Goal: Task Accomplishment & Management: Manage account settings

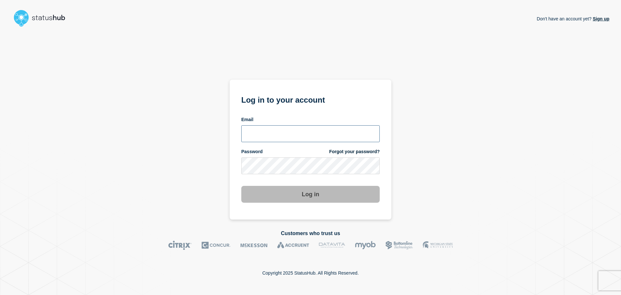
type input "jade.murray@lexisnexisrisk.com"
click at [289, 197] on button "Log in" at bounding box center [310, 194] width 138 height 17
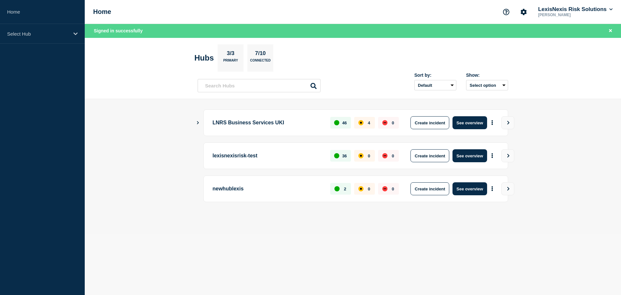
click at [367, 122] on div "4" at bounding box center [364, 123] width 21 height 12
click at [512, 123] on button "View" at bounding box center [507, 122] width 13 height 13
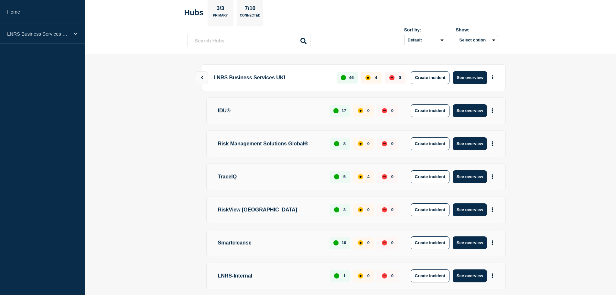
scroll to position [75, 0]
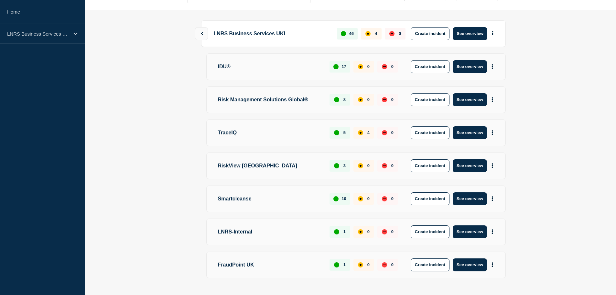
click at [369, 132] on p "4" at bounding box center [368, 132] width 2 height 5
click at [264, 134] on p "TraceIQ" at bounding box center [268, 132] width 107 height 13
click at [240, 134] on p "TraceIQ" at bounding box center [268, 132] width 107 height 13
click at [491, 133] on icon "More actions" at bounding box center [492, 132] width 2 height 5
click at [360, 130] on div "affected" at bounding box center [360, 132] width 5 height 5
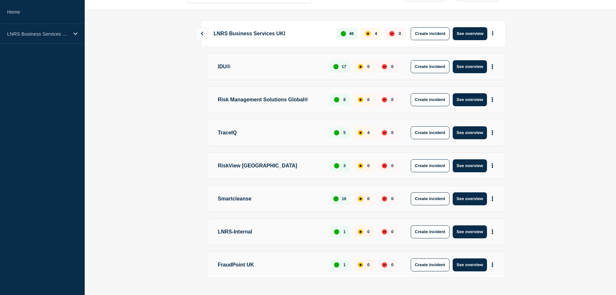
click at [363, 132] on div "4" at bounding box center [363, 133] width 21 height 12
click at [275, 133] on p "TraceIQ" at bounding box center [268, 132] width 107 height 13
click at [226, 133] on p "TraceIQ" at bounding box center [268, 132] width 107 height 13
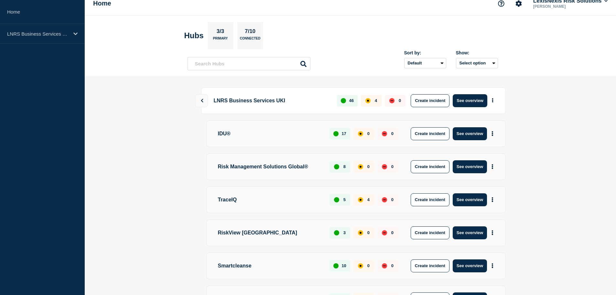
scroll to position [0, 0]
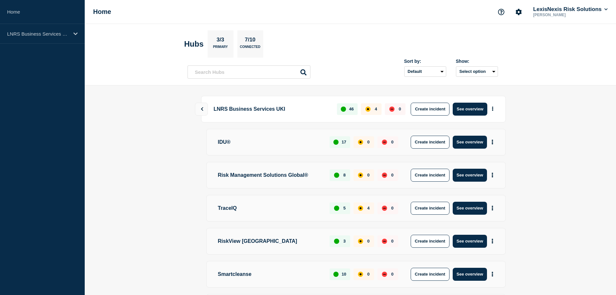
click at [221, 41] on p "3/3" at bounding box center [220, 41] width 13 height 8
click at [494, 209] on button "More actions" at bounding box center [492, 208] width 8 height 12
click at [249, 182] on div "Risk Management Solutions Global® 8 0 0 Create incident See overview" at bounding box center [355, 175] width 299 height 27
click at [282, 111] on p "LNRS Business Services UKI" at bounding box center [270, 108] width 119 height 13
click at [201, 107] on icon at bounding box center [202, 109] width 4 height 4
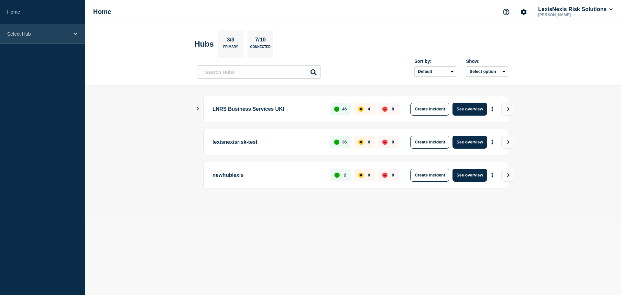
click at [29, 38] on div "Select Hub" at bounding box center [42, 34] width 85 height 20
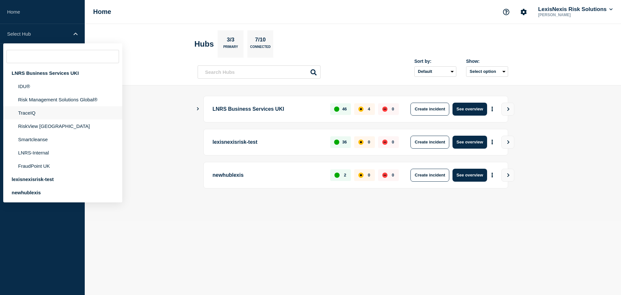
click at [28, 119] on li "TraceIQ" at bounding box center [62, 125] width 119 height 13
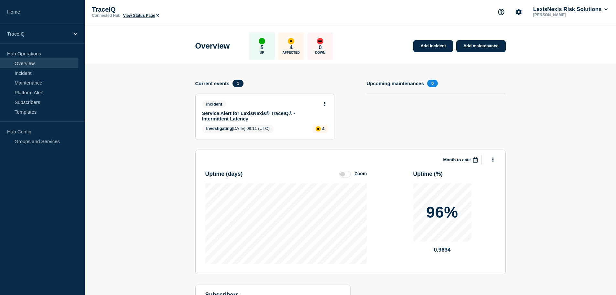
click at [325, 106] on icon at bounding box center [325, 104] width 2 height 4
click at [320, 128] on link "Update incident" at bounding box center [324, 127] width 31 height 5
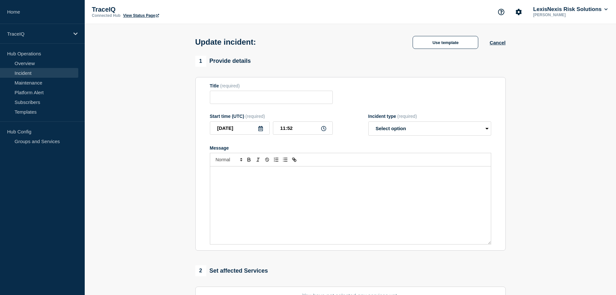
type input "Service Alert for LexisNexis® TraceIQ® - Intermittent Latency"
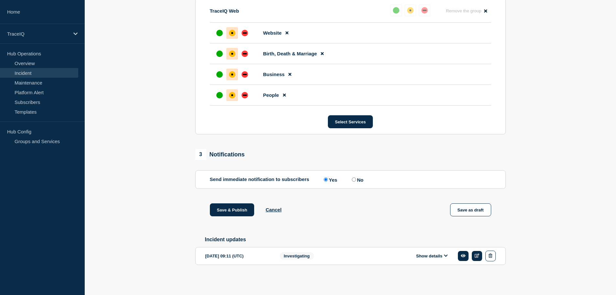
scroll to position [303, 0]
click at [355, 177] on input "No" at bounding box center [354, 179] width 4 height 4
radio input "true"
radio input "false"
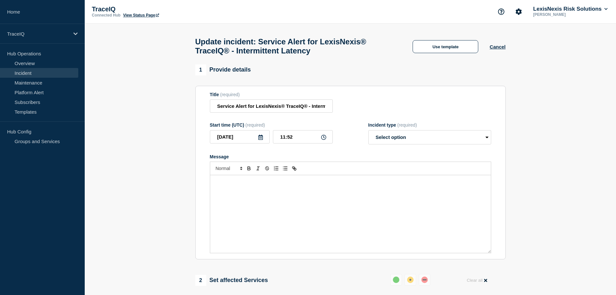
scroll to position [0, 0]
click at [206, 45] on h1 "Update incident: Service Alert for LexisNexis® TraceIQ® - Intermittent Latency" at bounding box center [298, 47] width 206 height 18
click at [502, 49] on button "Cancel" at bounding box center [497, 46] width 16 height 5
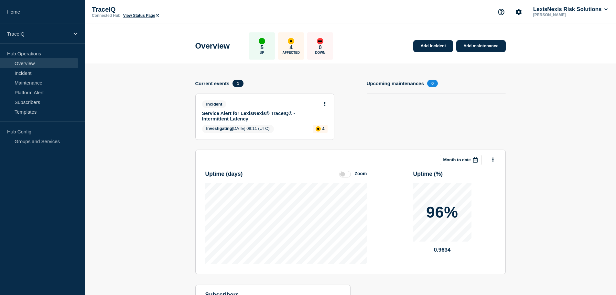
click at [323, 104] on button at bounding box center [324, 103] width 5 height 5
click at [323, 121] on link "View incident" at bounding box center [322, 119] width 27 height 5
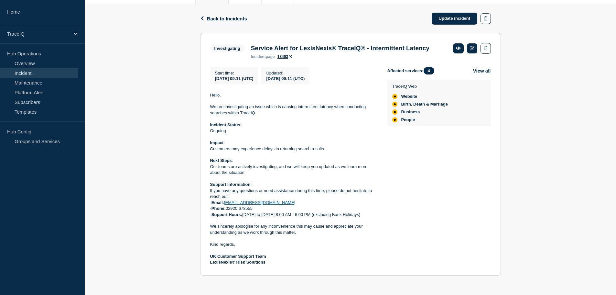
scroll to position [75, 0]
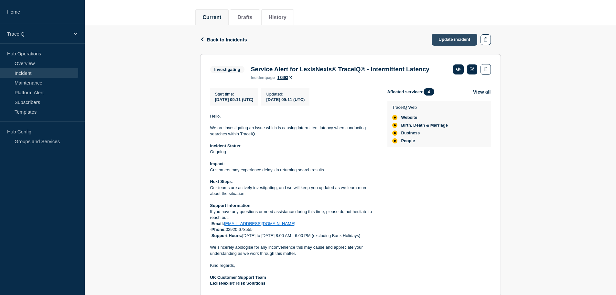
click at [464, 40] on link "Update incident" at bounding box center [455, 40] width 46 height 12
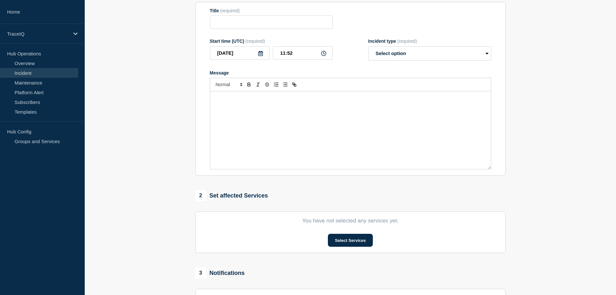
type input "Service Alert for LexisNexis® TraceIQ® - Intermittent Latency"
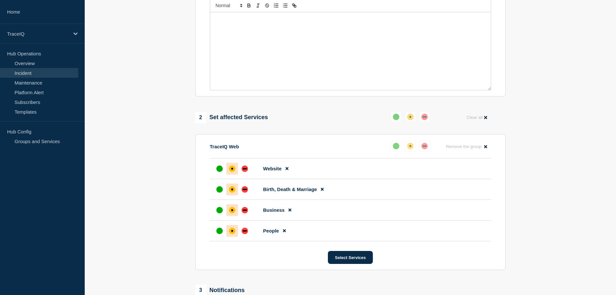
scroll to position [172, 0]
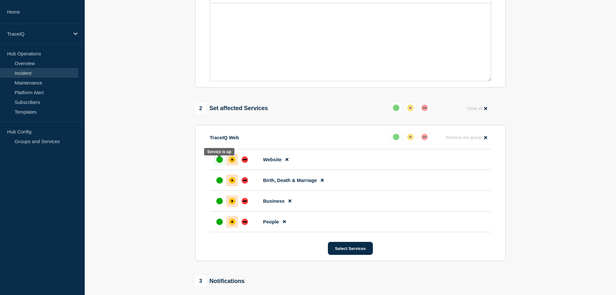
click at [219, 161] on div "up" at bounding box center [219, 159] width 6 height 6
click at [221, 183] on div "up" at bounding box center [219, 180] width 6 height 6
click at [218, 201] on div "up" at bounding box center [219, 201] width 6 height 6
click at [220, 224] on div "up" at bounding box center [219, 221] width 6 height 6
click at [398, 140] on div "up" at bounding box center [396, 137] width 6 height 6
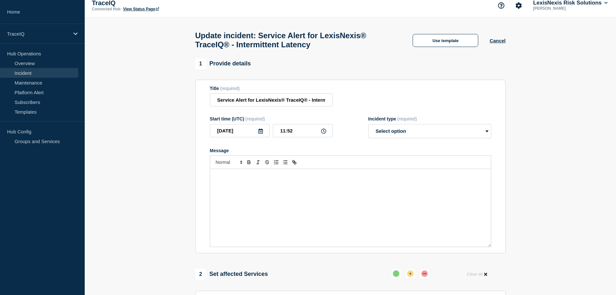
scroll to position [0, 0]
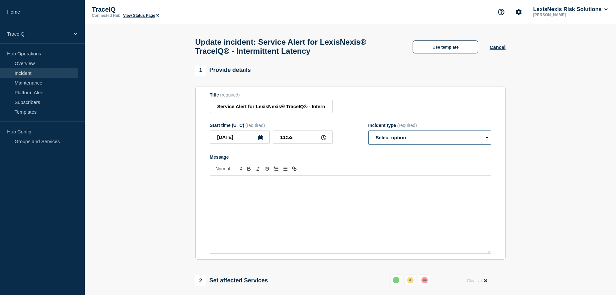
click at [420, 140] on select "Select option Investigating Identified Monitoring Resolved" at bounding box center [429, 137] width 123 height 14
select select "resolved"
click at [368, 133] on select "Select option Investigating Identified Monitoring Resolved" at bounding box center [429, 137] width 123 height 14
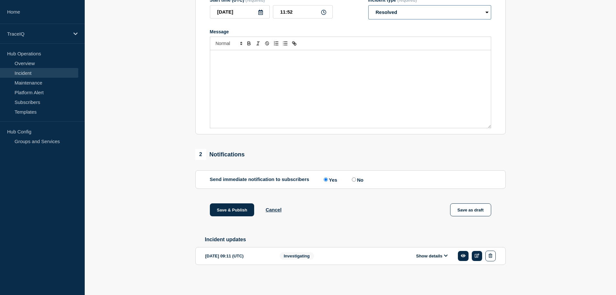
scroll to position [130, 0]
click at [354, 177] on input "No" at bounding box center [354, 179] width 4 height 4
radio input "true"
radio input "false"
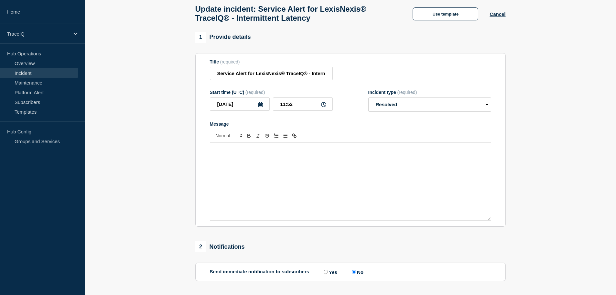
click at [261, 107] on icon at bounding box center [260, 104] width 5 height 5
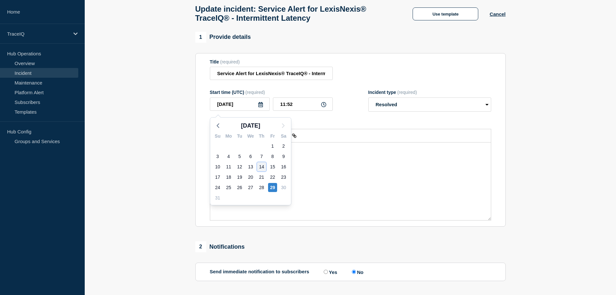
click at [262, 166] on div "14" at bounding box center [261, 166] width 9 height 9
type input "[DATE]"
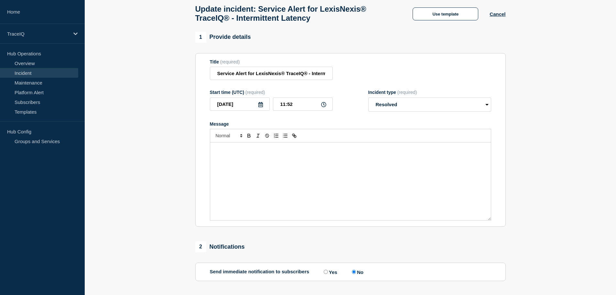
click at [240, 163] on div "Message" at bounding box center [350, 181] width 281 height 78
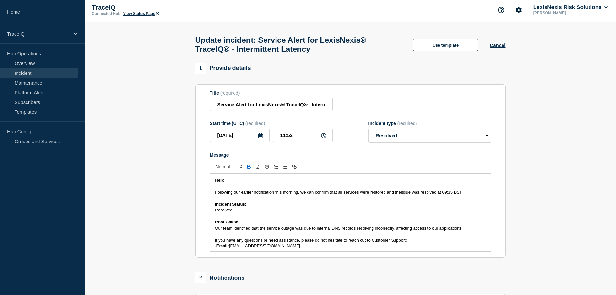
scroll to position [0, 0]
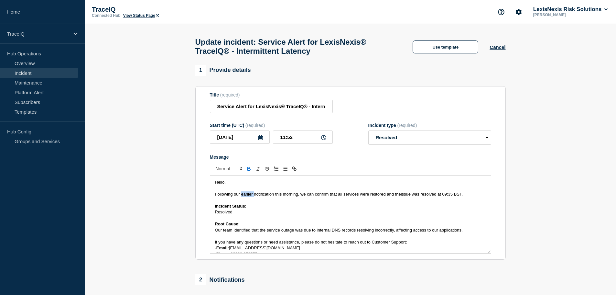
drag, startPoint x: 241, startPoint y: 198, endPoint x: 254, endPoint y: 198, distance: 12.6
click at [254, 196] on span "Following our earlier notification this morning, we can confirm that all servic…" at bounding box center [308, 193] width 186 height 5
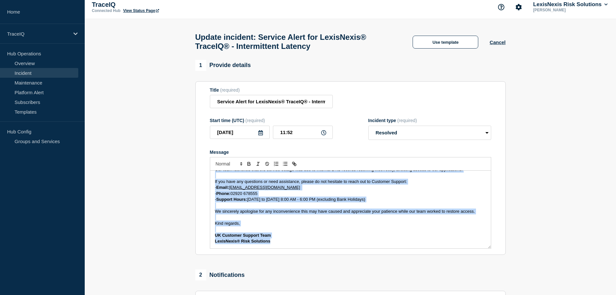
scroll to position [27, 0]
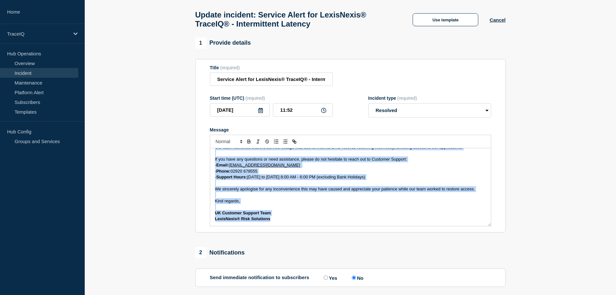
drag, startPoint x: 216, startPoint y: 187, endPoint x: 384, endPoint y: 290, distance: 197.3
click at [384, 290] on div "1 Provide details Title (required) Service Alert for LexisNexis® TraceIQ® - Int…" at bounding box center [350, 210] width 318 height 345
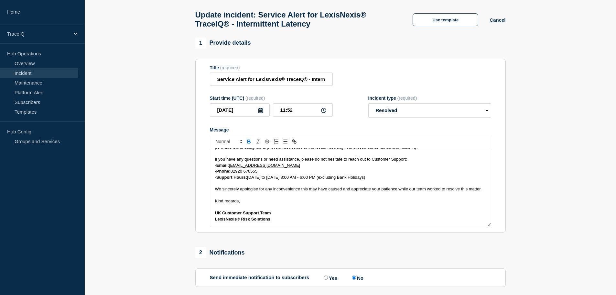
scroll to position [0, 0]
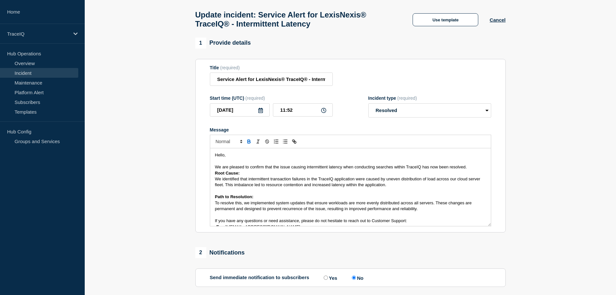
click at [468, 169] on p "We are pleased to confirm that the issue causing intermittent latency when cond…" at bounding box center [350, 167] width 271 height 6
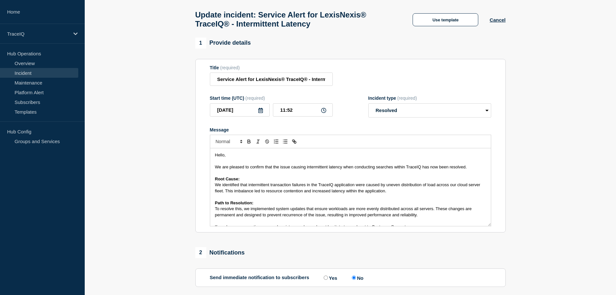
click at [433, 169] on span "We are pleased to confirm that the issue causing intermittent latency when cond…" at bounding box center [341, 166] width 252 height 5
drag, startPoint x: 422, startPoint y: 170, endPoint x: 447, endPoint y: 171, distance: 25.6
click at [447, 169] on span "We are pleased to confirm that the issue causing intermittent latency when cond…" at bounding box center [341, 166] width 252 height 5
click at [433, 168] on span "We are pleased to confirm that the issue causing intermittent latency when cond…" at bounding box center [341, 166] width 252 height 5
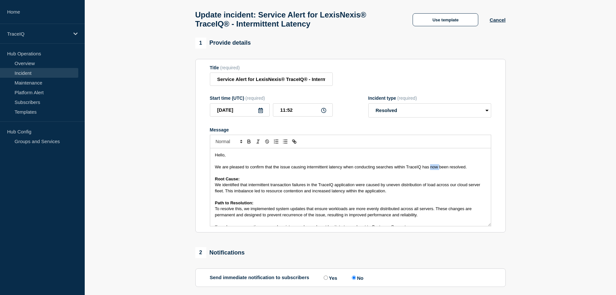
click at [433, 168] on span "We are pleased to confirm that the issue causing intermittent latency when cond…" at bounding box center [341, 166] width 252 height 5
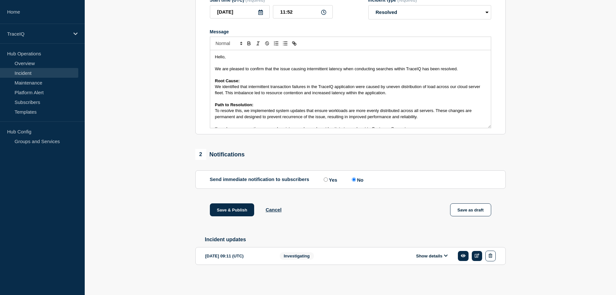
click at [258, 11] on icon at bounding box center [260, 12] width 5 height 5
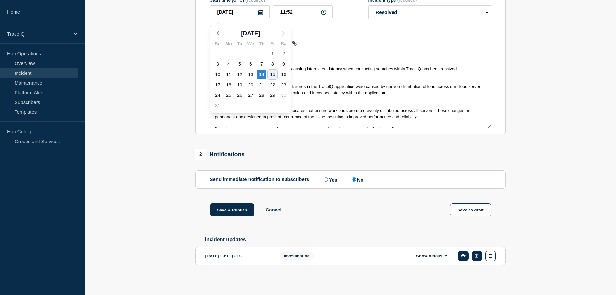
click at [272, 70] on div "15" at bounding box center [272, 74] width 9 height 9
type input "[DATE]"
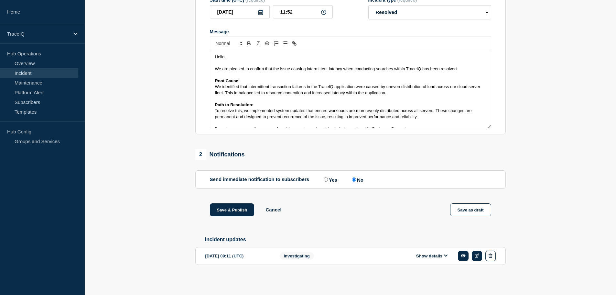
click at [324, 10] on icon at bounding box center [323, 12] width 5 height 5
click at [282, 11] on input "11:52" at bounding box center [303, 11] width 60 height 13
click at [323, 10] on icon at bounding box center [323, 12] width 5 height 5
drag, startPoint x: 277, startPoint y: 11, endPoint x: 310, endPoint y: 11, distance: 32.3
click at [310, 11] on input "11:52" at bounding box center [303, 11] width 60 height 13
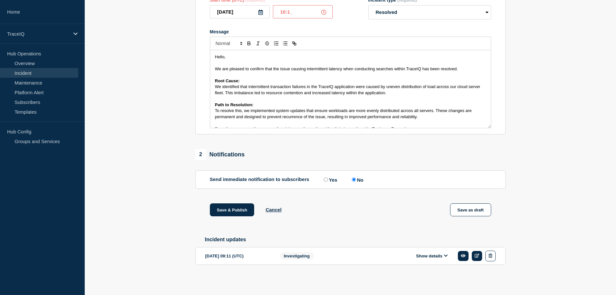
type input "10:15"
click at [347, 17] on form "Title (required) Service Alert for LexisNexis® TraceIQ® - Intermittent Latency …" at bounding box center [350, 47] width 281 height 161
click at [562, 89] on section "1 Provide details Title (required) Service Alert for LexisNexis® TraceIQ® - Int…" at bounding box center [350, 112] width 531 height 345
click at [230, 208] on button "Save & Publish" at bounding box center [232, 209] width 45 height 13
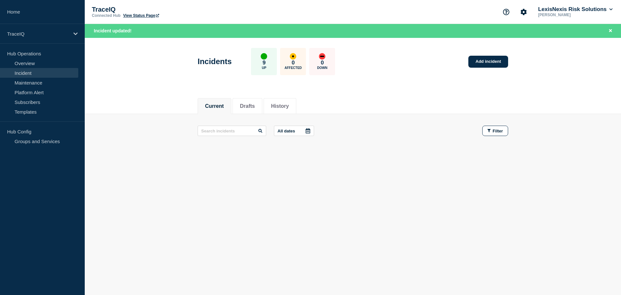
click at [24, 70] on link "Incident" at bounding box center [39, 73] width 78 height 10
click at [267, 57] on div "up" at bounding box center [264, 56] width 6 height 6
click at [295, 58] on div "0 Affected" at bounding box center [293, 61] width 26 height 27
click at [35, 32] on p "TraceIQ" at bounding box center [38, 33] width 62 height 5
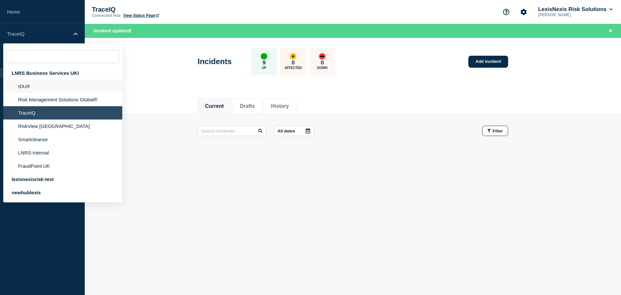
click at [37, 93] on li "IDU®" at bounding box center [62, 99] width 119 height 13
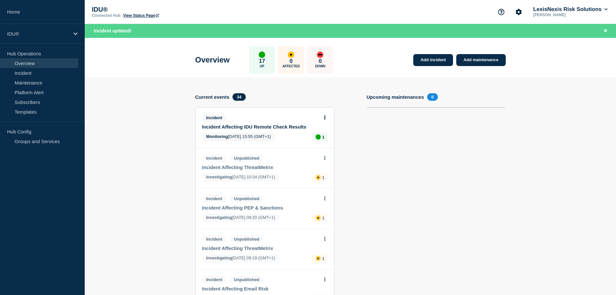
click at [294, 124] on link "Incident Affecting IDU Remote Check Results" at bounding box center [260, 126] width 117 height 5
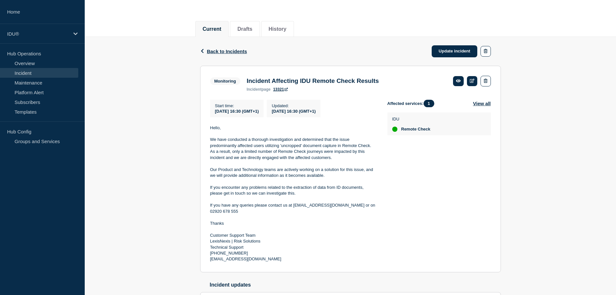
scroll to position [65, 0]
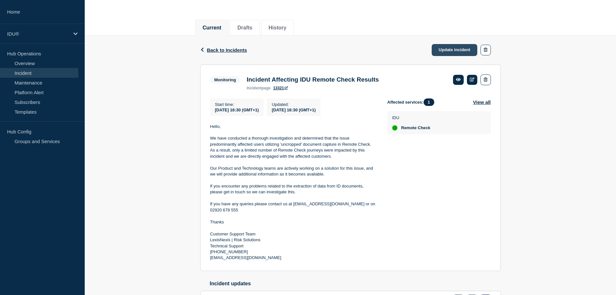
click at [456, 52] on link "Update incident" at bounding box center [455, 50] width 46 height 12
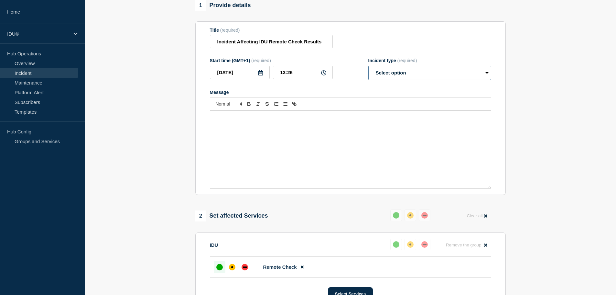
drag, startPoint x: 394, startPoint y: 74, endPoint x: 390, endPoint y: 81, distance: 8.2
click at [394, 74] on select "Select option Investigating Identified Monitoring Resolved" at bounding box center [429, 73] width 123 height 14
select select "resolved"
click at [368, 69] on select "Select option Investigating Identified Monitoring Resolved" at bounding box center [429, 73] width 123 height 14
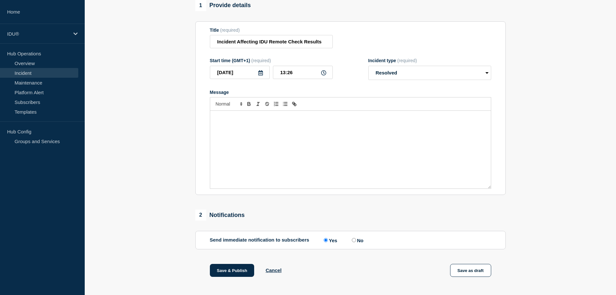
click at [152, 141] on section "1 Provide details Title (required) Incident Affecting IDU Remote Check Results …" at bounding box center [350, 183] width 531 height 366
click at [356, 242] on input "No" at bounding box center [354, 240] width 4 height 4
radio input "true"
radio input "false"
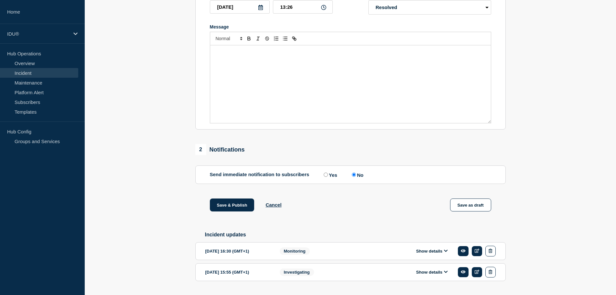
scroll to position [119, 0]
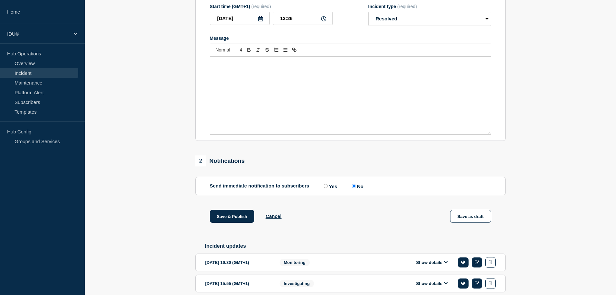
click at [435, 265] on button "Show details" at bounding box center [432, 261] width 36 height 5
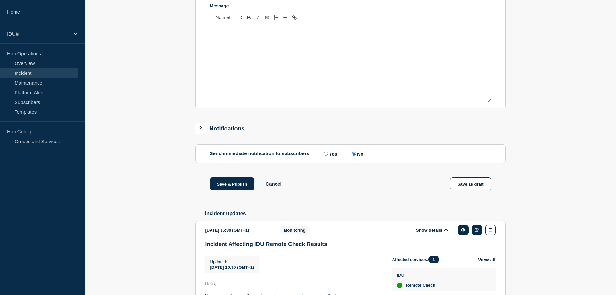
scroll to position [0, 0]
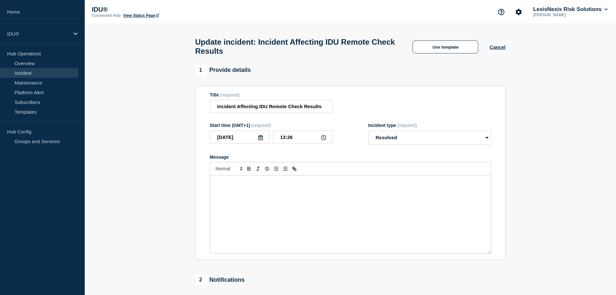
click at [260, 140] on icon at bounding box center [260, 137] width 5 height 5
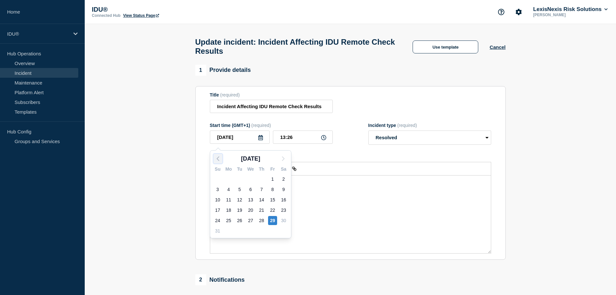
click at [218, 158] on icon "button" at bounding box center [218, 159] width 8 height 8
click at [285, 158] on icon "button" at bounding box center [283, 159] width 8 height 8
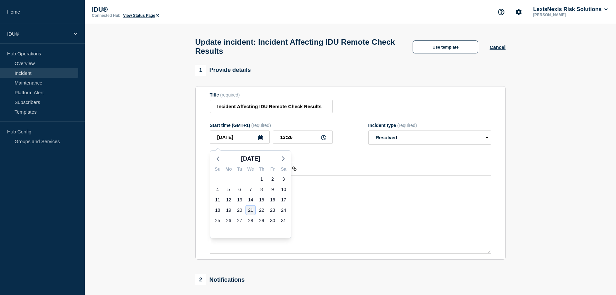
click at [250, 210] on div "21" at bounding box center [250, 209] width 9 height 9
type input "[DATE]"
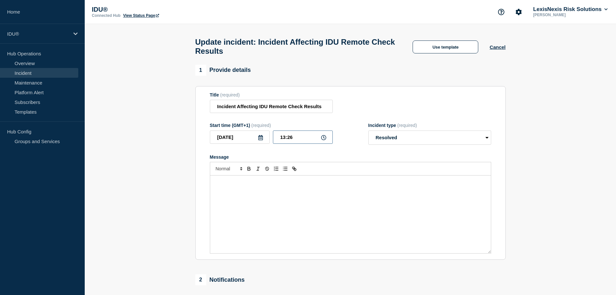
drag, startPoint x: 299, startPoint y: 141, endPoint x: 263, endPoint y: 137, distance: 36.4
click at [263, 137] on div "[DATE] 13:26" at bounding box center [271, 136] width 123 height 13
type input "16:30"
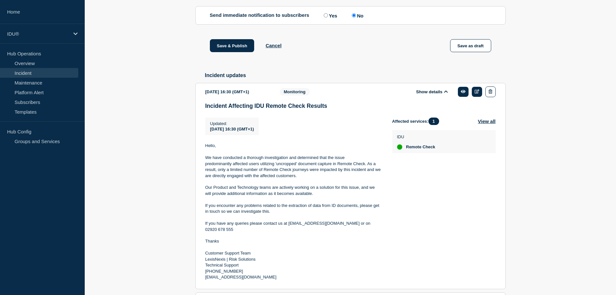
scroll to position [291, 0]
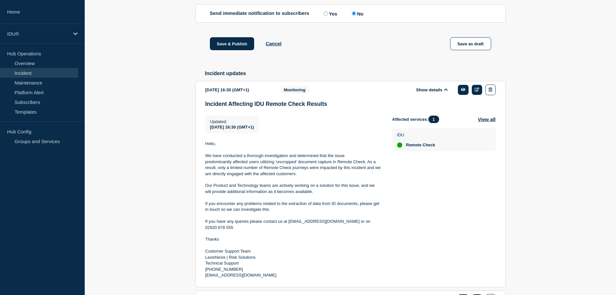
click at [206, 160] on p "We have conducted a thorough investigation and determined that the issue predom…" at bounding box center [293, 165] width 177 height 24
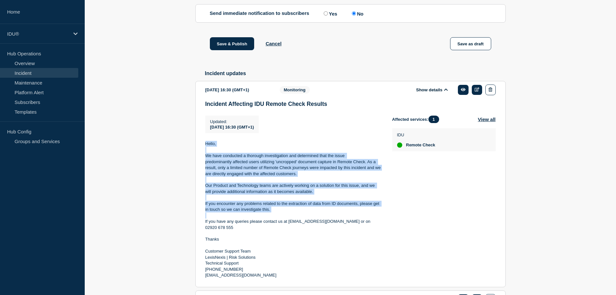
drag, startPoint x: 205, startPoint y: 148, endPoint x: 250, endPoint y: 221, distance: 85.1
click at [250, 221] on div "Hello, We have conducted a thorough investigation and determined that the issue…" at bounding box center [293, 209] width 177 height 137
click at [174, 175] on section "1 Provide details Title (required) Incident Affecting IDU Remote Check Results …" at bounding box center [350, 51] width 531 height 554
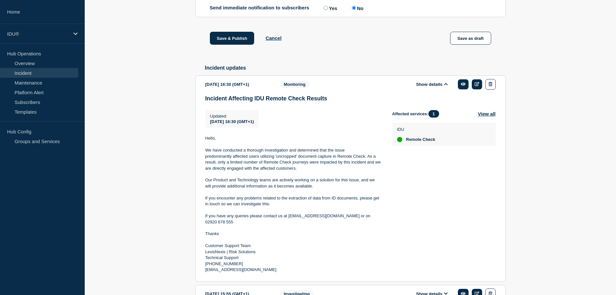
scroll to position [340, 0]
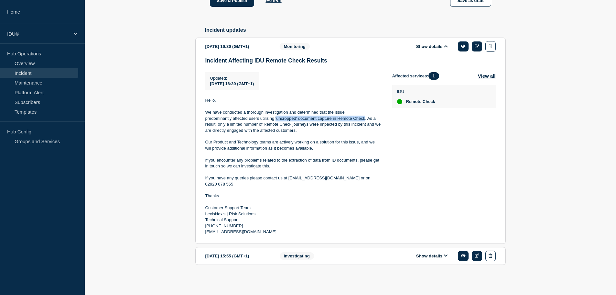
drag, startPoint x: 275, startPoint y: 117, endPoint x: 365, endPoint y: 120, distance: 89.9
click at [365, 120] on p "We have conducted a thorough investigation and determined that the issue predom…" at bounding box center [293, 121] width 177 height 24
copy p "'uncropped' document capture in Remote Check"
